Goal: Task Accomplishment & Management: Use online tool/utility

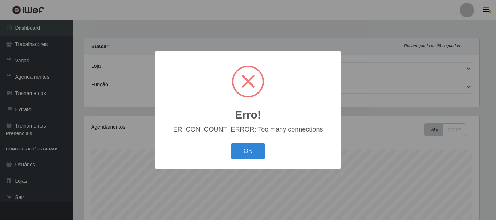
select select "238"
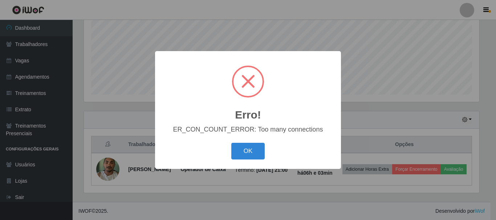
scroll to position [151, 396]
click at [248, 147] on button "OK" at bounding box center [248, 151] width 34 height 17
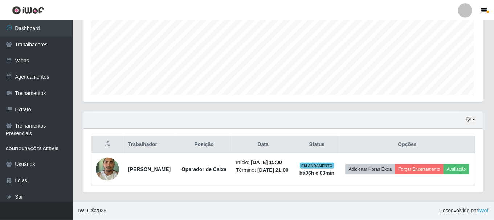
scroll to position [151, 399]
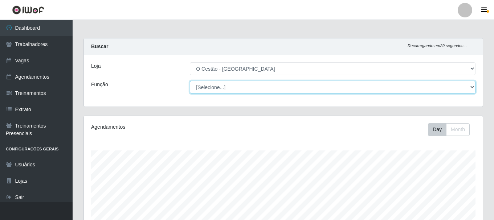
click at [246, 89] on select "[Selecione...] ASG ASG + ASG ++ Auxiliar de Estoque Auxiliar de Estoque + Auxil…" at bounding box center [333, 87] width 286 height 13
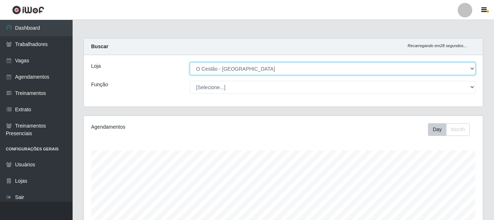
click at [255, 64] on select "[Selecione...] O Cestão - [GEOGRAPHIC_DATA]" at bounding box center [333, 68] width 286 height 13
click at [190, 62] on select "[Selecione...] O Cestão - [GEOGRAPHIC_DATA]" at bounding box center [333, 68] width 286 height 13
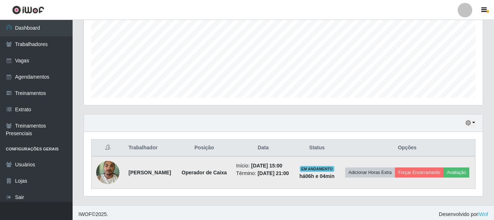
scroll to position [170, 0]
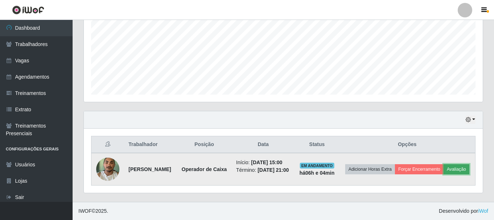
click at [444, 171] on button "Avaliação" at bounding box center [457, 170] width 26 height 10
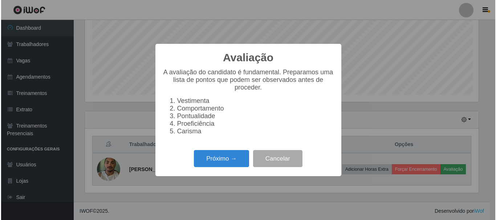
scroll to position [151, 396]
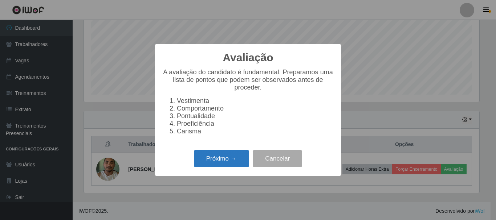
click at [215, 158] on button "Próximo →" at bounding box center [221, 158] width 55 height 17
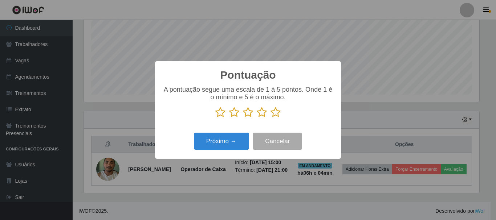
scroll to position [363085, 362840]
click at [279, 112] on icon at bounding box center [276, 112] width 10 height 11
click at [271, 118] on input "radio" at bounding box center [271, 118] width 0 height 0
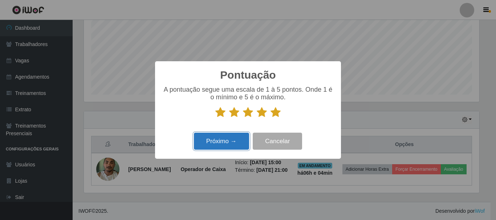
click at [225, 138] on button "Próximo →" at bounding box center [221, 141] width 55 height 17
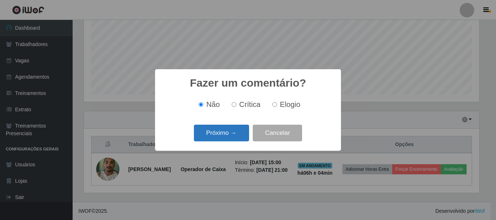
click at [224, 137] on button "Próximo →" at bounding box center [221, 133] width 55 height 17
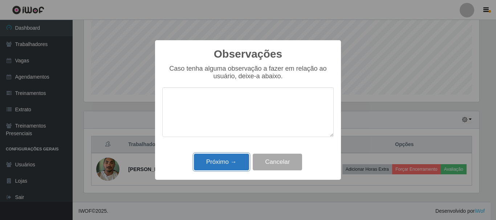
click at [222, 163] on button "Próximo →" at bounding box center [221, 162] width 55 height 17
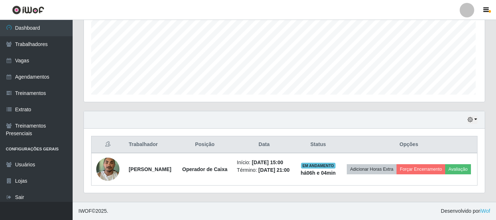
scroll to position [151, 399]
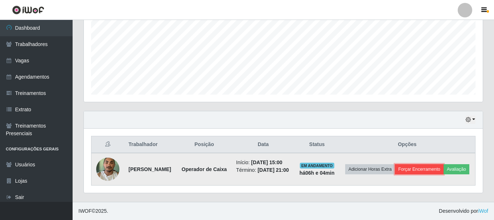
click at [435, 165] on button "Forçar Encerramento" at bounding box center [419, 170] width 49 height 10
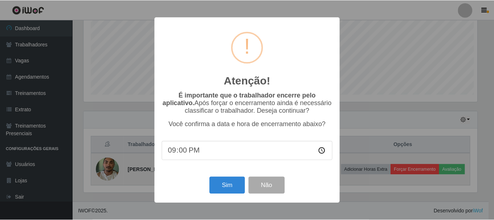
scroll to position [151, 396]
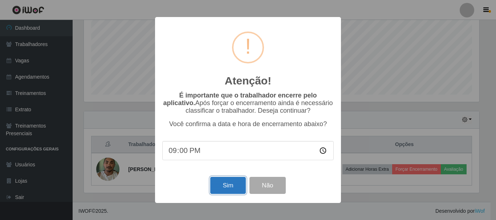
click at [236, 186] on button "Sim" at bounding box center [227, 185] width 35 height 17
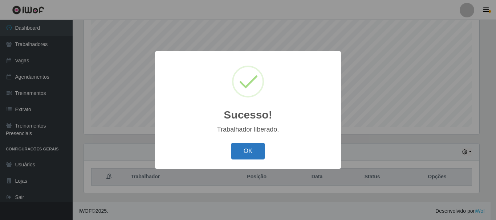
click at [250, 155] on button "OK" at bounding box center [248, 151] width 34 height 17
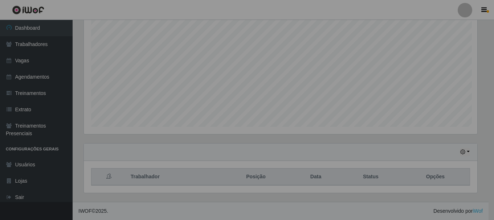
scroll to position [151, 399]
